Goal: Navigation & Orientation: Understand site structure

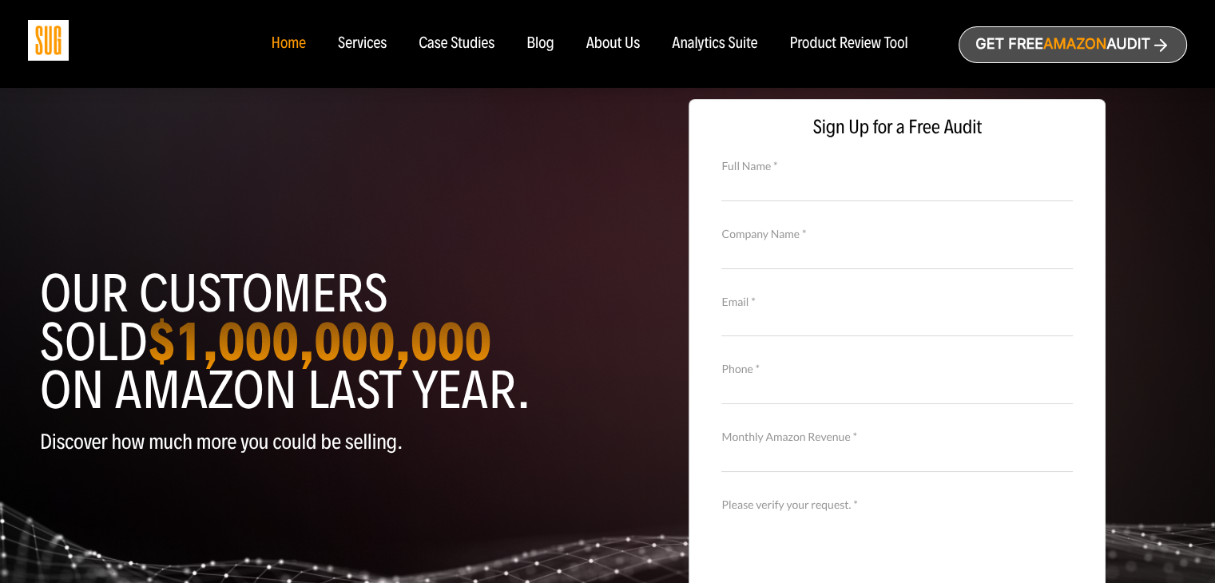
click at [519, 207] on div "Our customers sold $1,000,000,000 on Amazon last year. Discover how much more y…" at bounding box center [607, 384] width 1159 height 608
click at [603, 38] on div "About Us" at bounding box center [613, 44] width 54 height 18
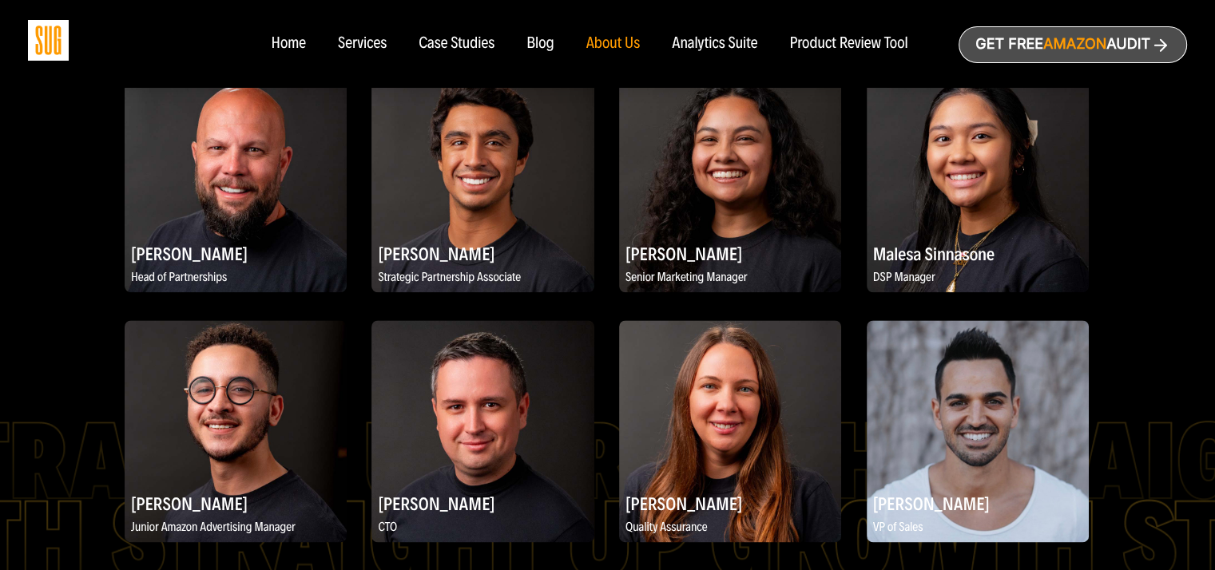
scroll to position [1964, 0]
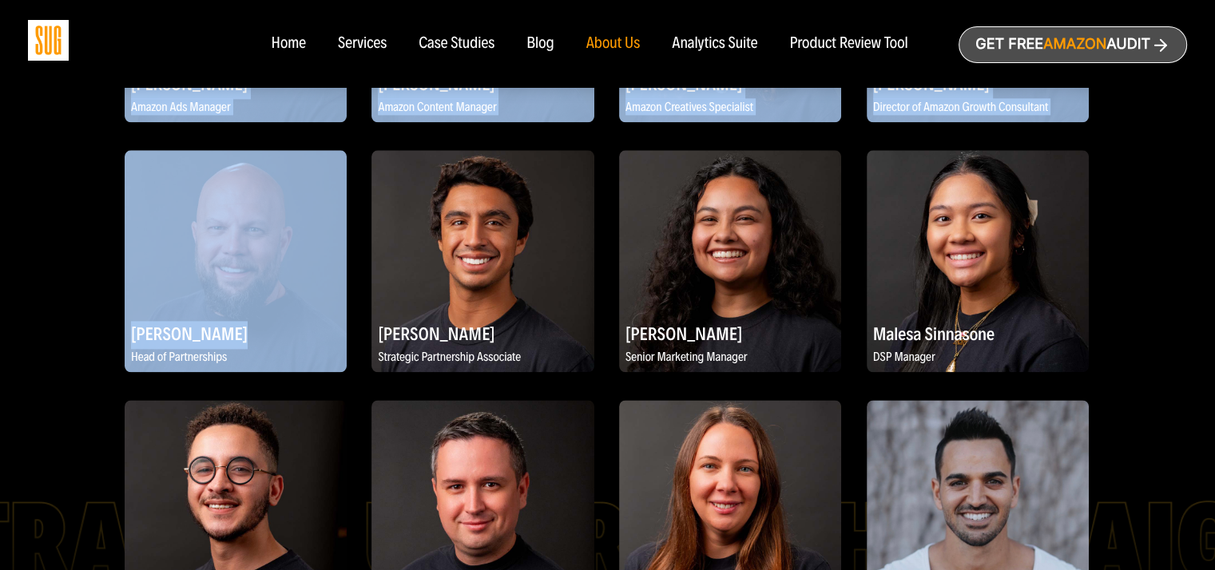
drag, startPoint x: 126, startPoint y: 334, endPoint x: 245, endPoint y: 336, distance: 119.0
click at [245, 336] on div "Daniel Tejada Co-Founder and Chief Learning Officer Evan Kesner Co-Founder and …" at bounding box center [607, 21] width 1159 height 1790
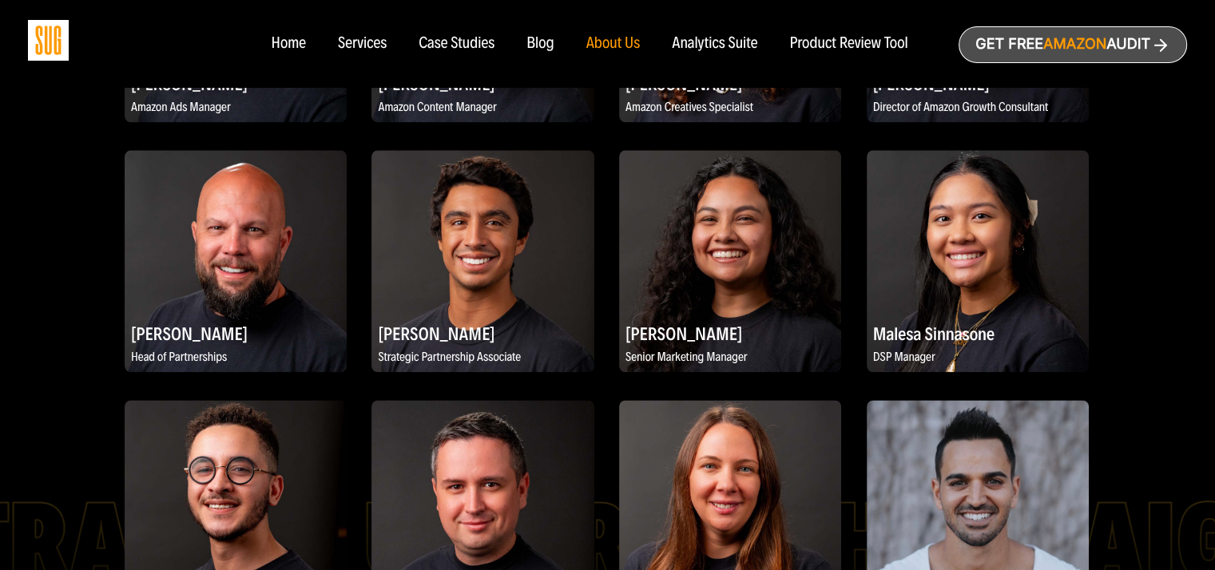
click at [41, 343] on div "Daniel Tejada Co-Founder and Chief Learning Officer Evan Kesner Co-Founder and …" at bounding box center [607, 21] width 1159 height 1790
copy h2 "[PERSON_NAME]"
drag, startPoint x: 238, startPoint y: 346, endPoint x: 200, endPoint y: 329, distance: 41.8
click at [125, 340] on h2 "[PERSON_NAME]" at bounding box center [236, 333] width 222 height 31
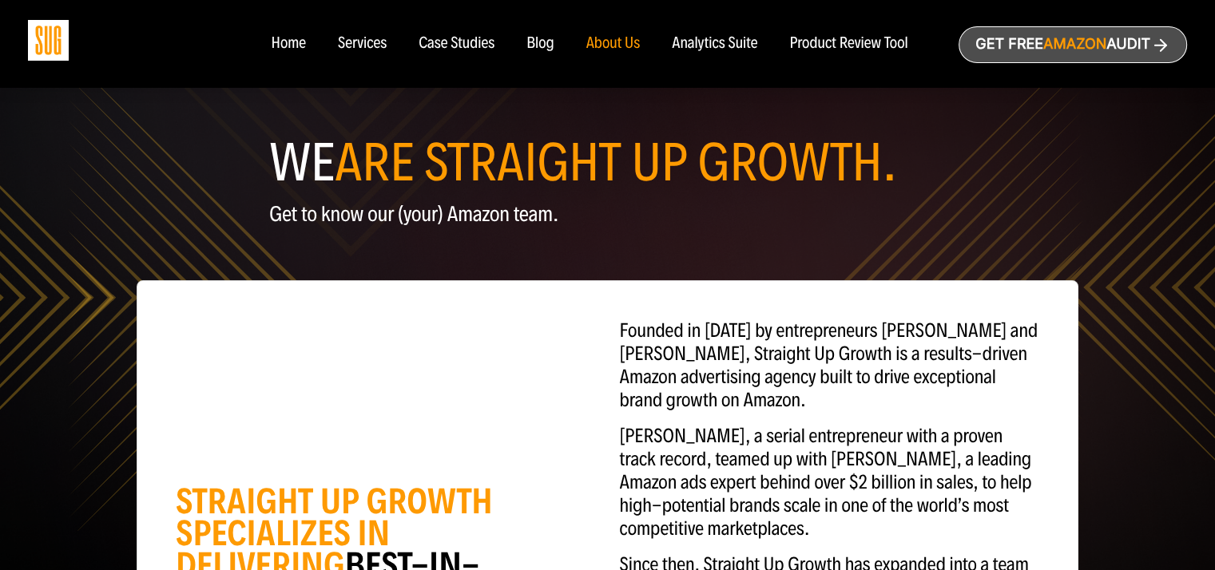
scroll to position [0, 0]
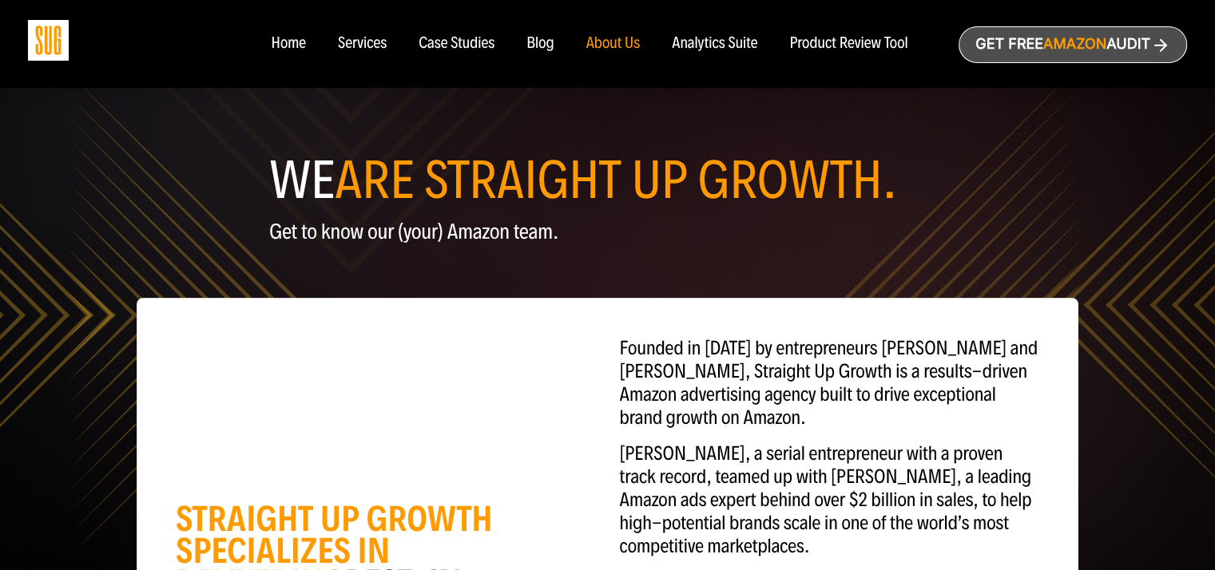
click at [367, 47] on div "Services" at bounding box center [362, 44] width 49 height 18
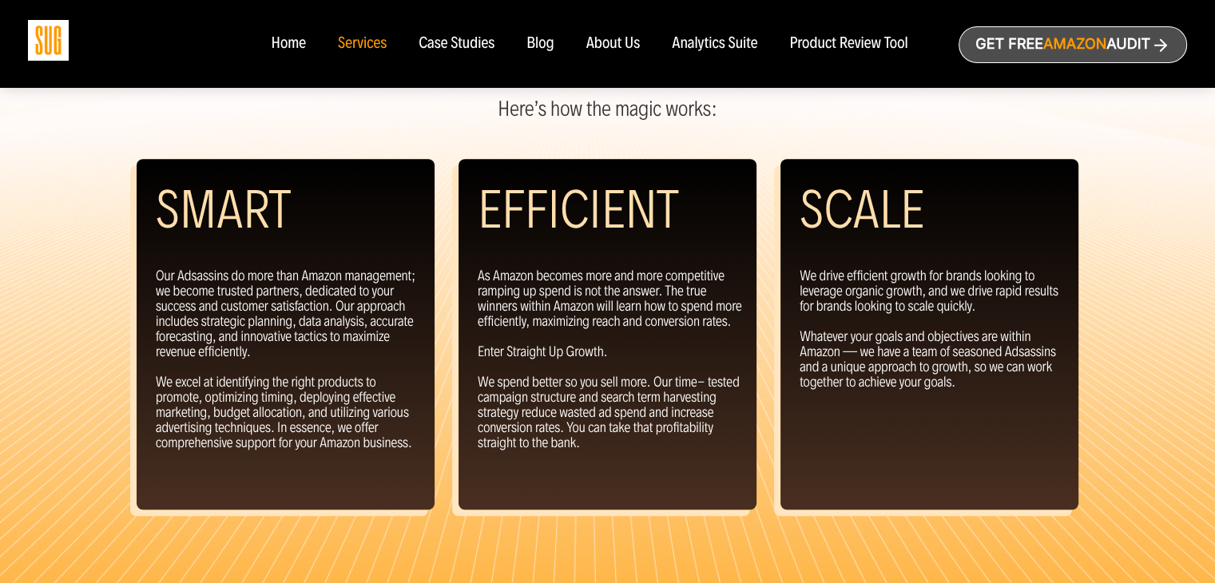
scroll to position [1061, 0]
